Goal: Information Seeking & Learning: Find specific fact

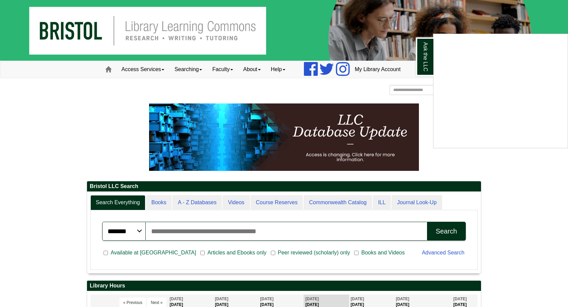
click at [232, 252] on div "Ask the LLC" at bounding box center [284, 153] width 568 height 307
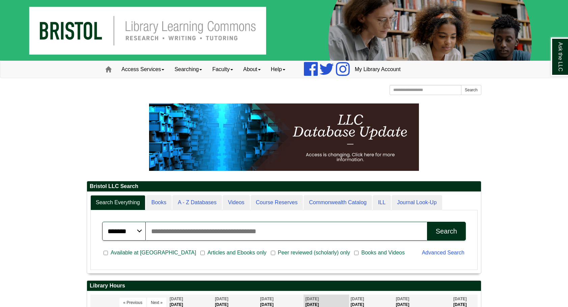
click at [178, 233] on input "Search articles, books, journals & more" at bounding box center [286, 231] width 281 height 19
type input "**********"
click at [439, 237] on button "Search" at bounding box center [446, 231] width 39 height 19
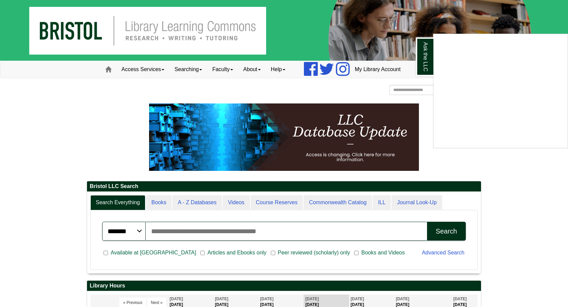
click at [448, 252] on div "Ask the LLC" at bounding box center [284, 153] width 568 height 307
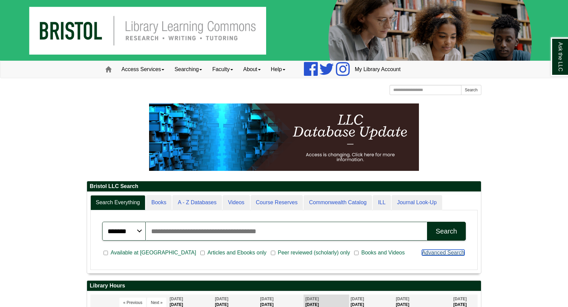
click at [441, 252] on link "Advanced Search" at bounding box center [443, 253] width 42 height 6
